Goal: Task Accomplishment & Management: Manage account settings

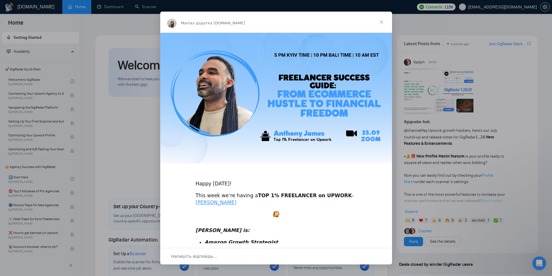
click at [381, 19] on span "Закрити" at bounding box center [381, 22] width 21 height 21
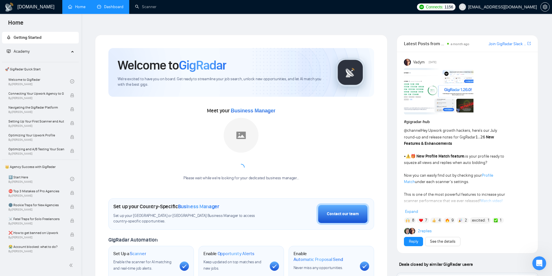
click at [108, 7] on link "Dashboard" at bounding box center [110, 6] width 26 height 5
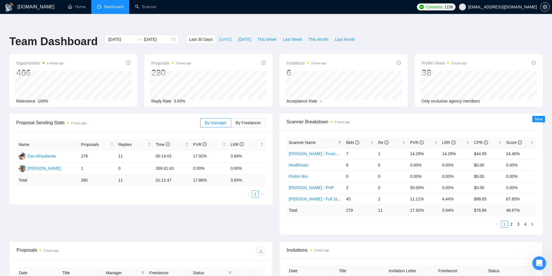
click at [219, 36] on span "[DATE]" at bounding box center [225, 39] width 13 height 6
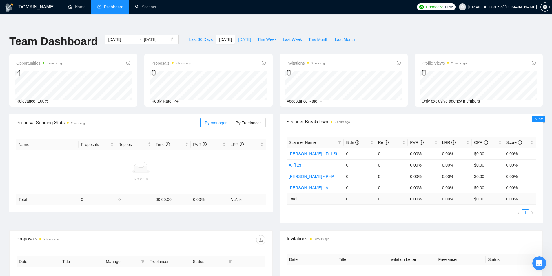
click at [238, 36] on span "[DATE]" at bounding box center [244, 39] width 13 height 6
type input "[DATE]"
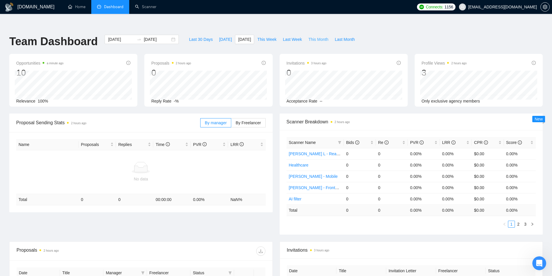
click at [310, 36] on span "This Month" at bounding box center [318, 39] width 20 height 6
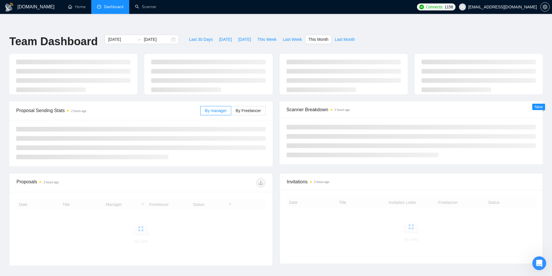
type input "[DATE]"
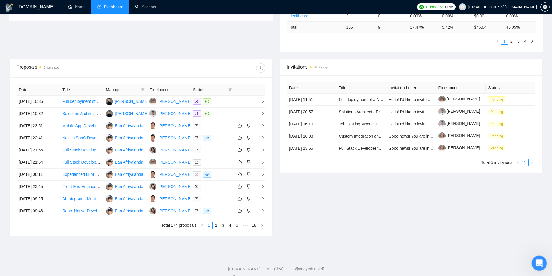
click at [539, 263] on icon "Відкрити програму для спілкування Intercom" at bounding box center [539, 263] width 10 height 10
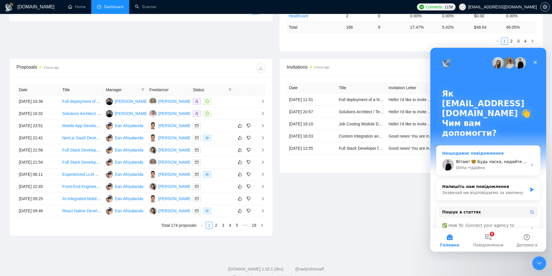
click at [508, 165] on div "[PERSON_NAME] • Щойно" at bounding box center [491, 168] width 71 height 6
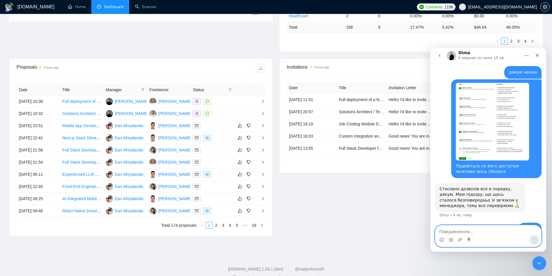
scroll to position [265, 0]
click at [536, 56] on icon "Закрити" at bounding box center [537, 55] width 3 height 3
